Goal: Find contact information: Find contact information

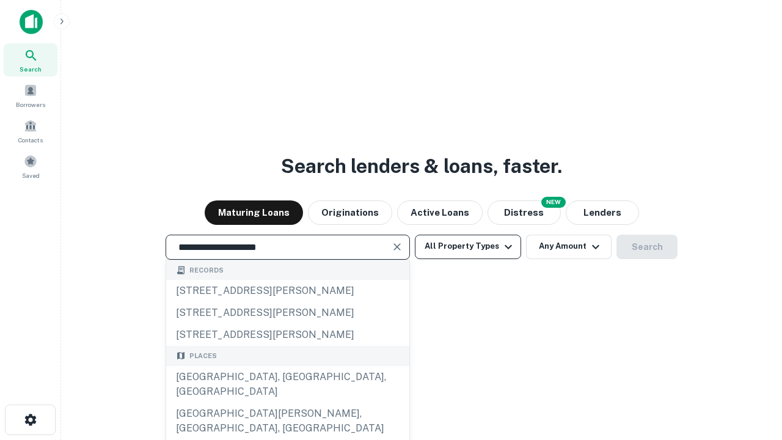
click at [287, 403] on div "Santa Monica, CA, USA" at bounding box center [287, 384] width 243 height 37
click at [468, 246] on button "All Property Types" at bounding box center [468, 247] width 106 height 24
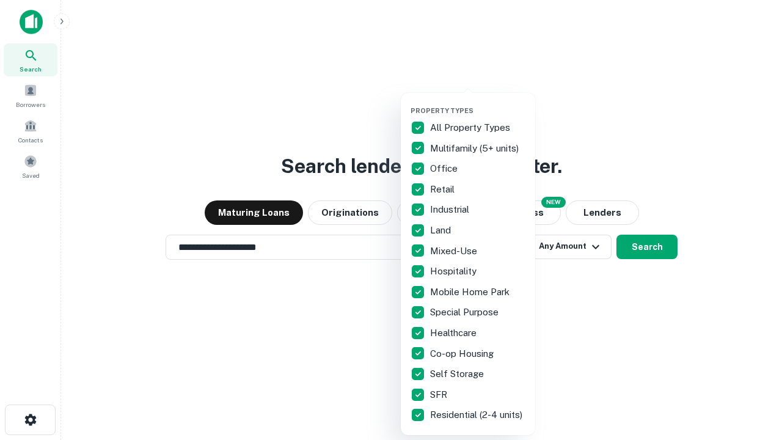
type input "**********"
click at [478, 103] on button "button" at bounding box center [478, 103] width 134 height 1
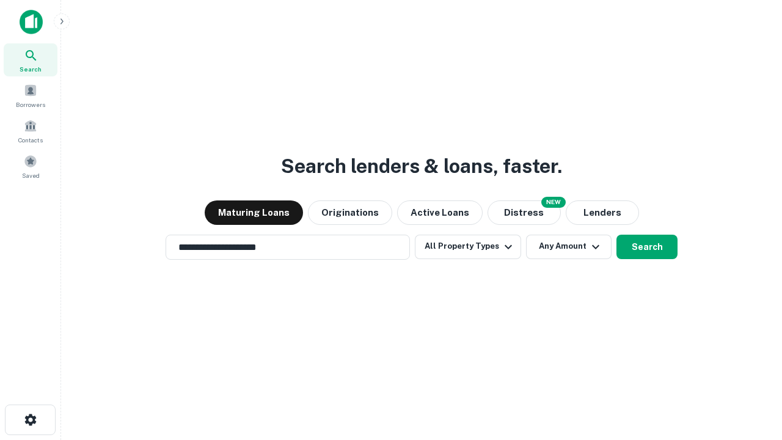
scroll to position [7, 147]
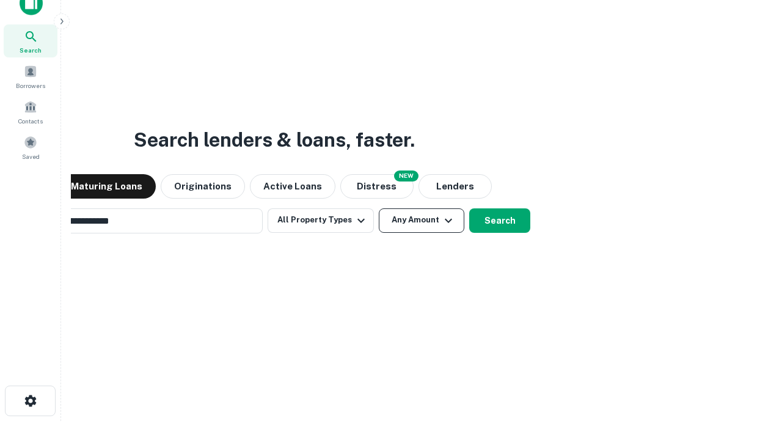
click at [379, 208] on button "Any Amount" at bounding box center [422, 220] width 86 height 24
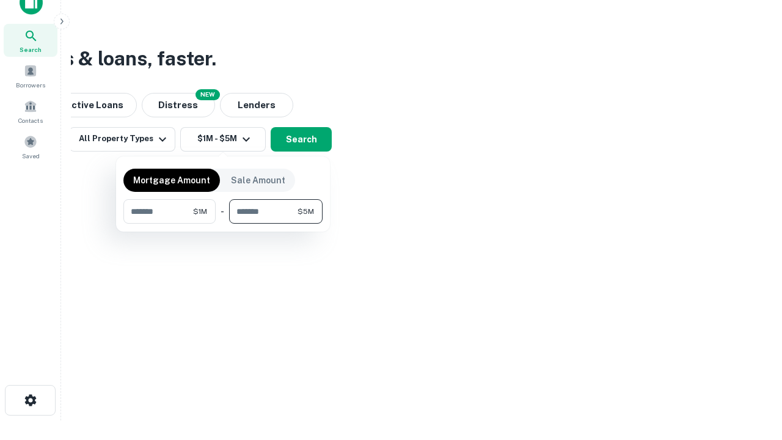
type input "*******"
click at [223, 224] on button "button" at bounding box center [222, 224] width 199 height 1
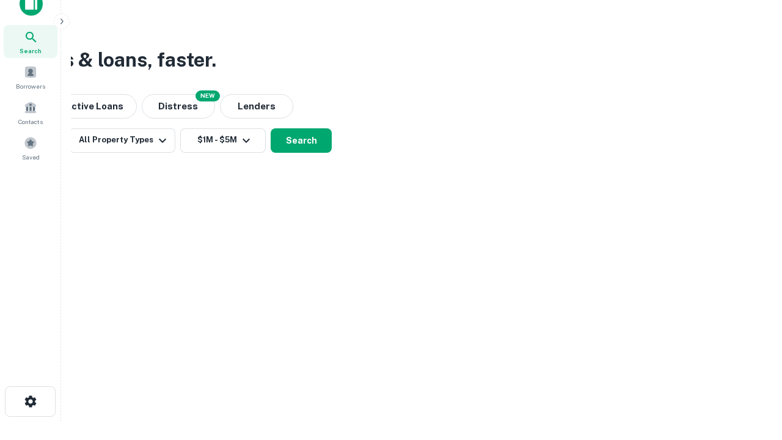
scroll to position [7, 226]
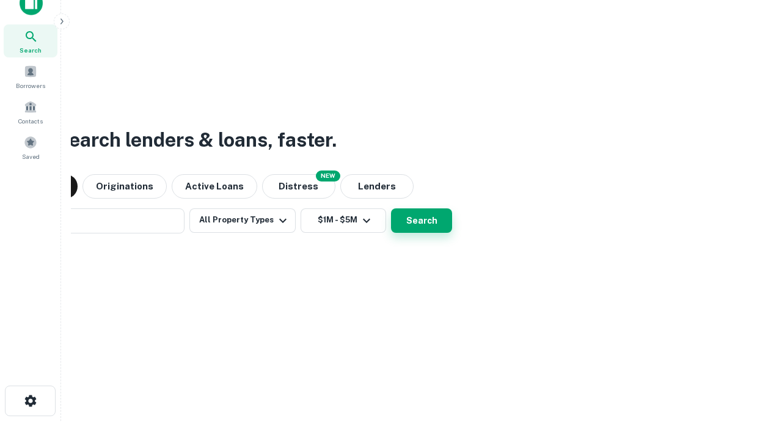
click at [391, 208] on button "Search" at bounding box center [421, 220] width 61 height 24
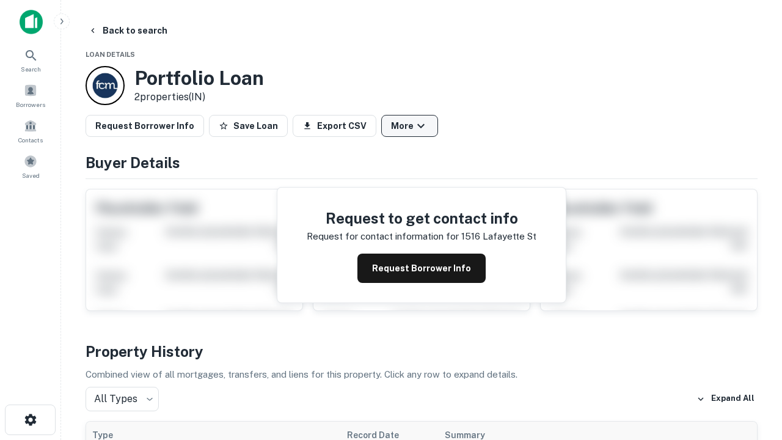
click at [410, 126] on button "More" at bounding box center [409, 126] width 57 height 22
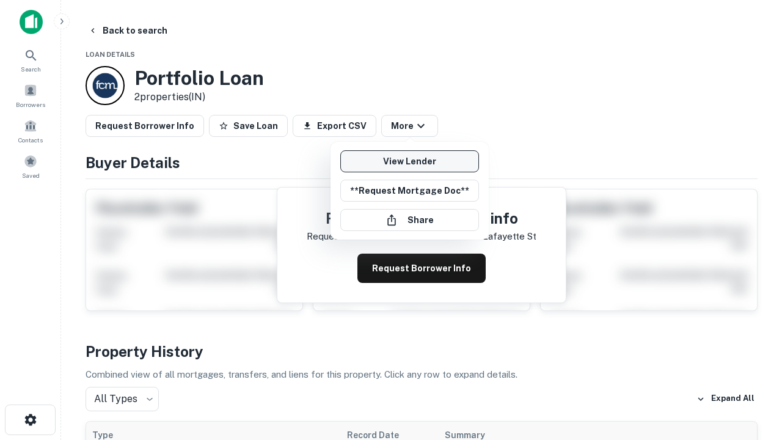
click at [410, 161] on link "View Lender" at bounding box center [409, 161] width 139 height 22
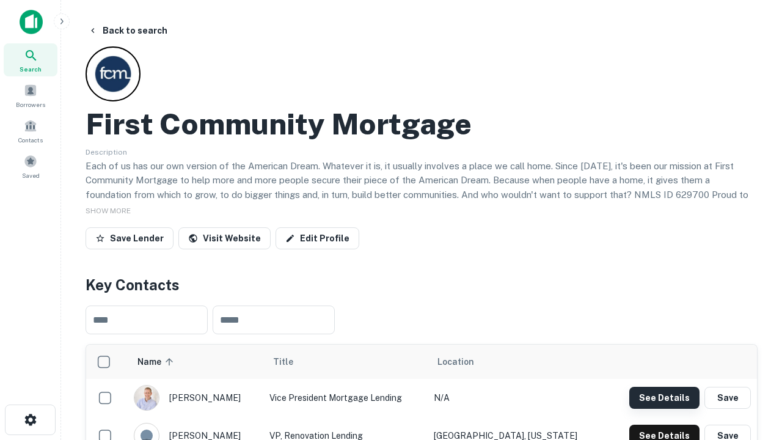
click at [664, 397] on button "See Details" at bounding box center [665, 398] width 70 height 22
click at [30, 420] on icon "button" at bounding box center [30, 420] width 15 height 15
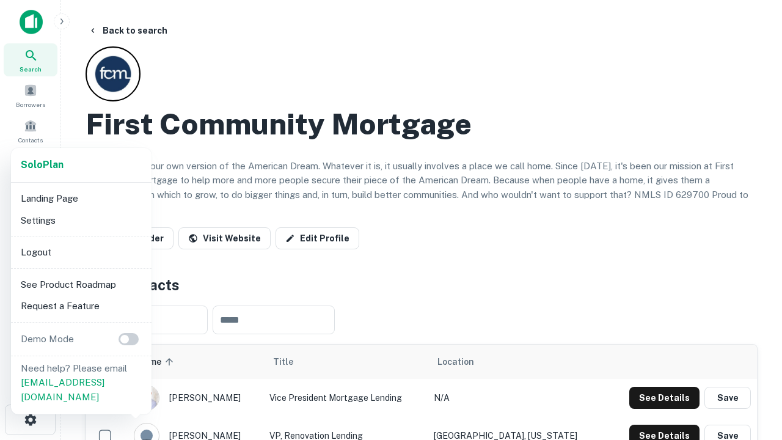
click at [81, 252] on li "Logout" at bounding box center [81, 252] width 131 height 22
